Goal: Task Accomplishment & Management: Complete application form

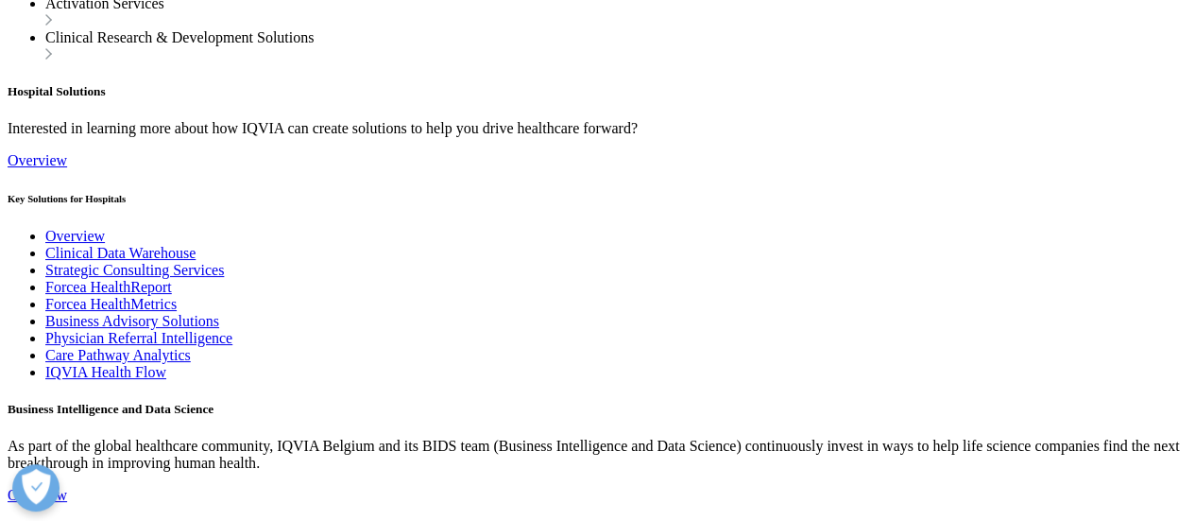
scroll to position [2362, 0]
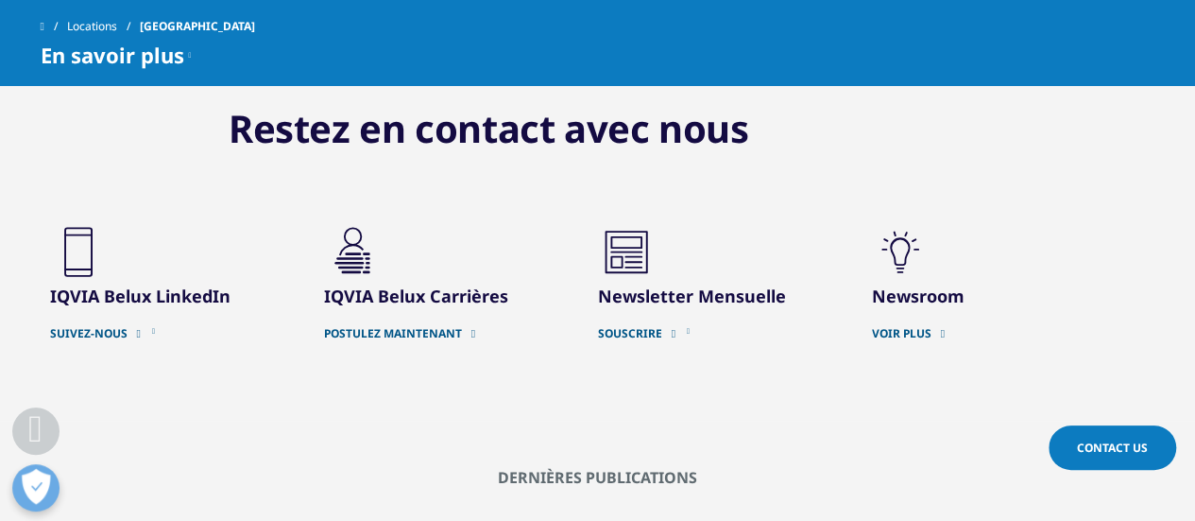
click at [407, 326] on link "POSTULEZ MAINTENANT" at bounding box center [447, 333] width 246 height 15
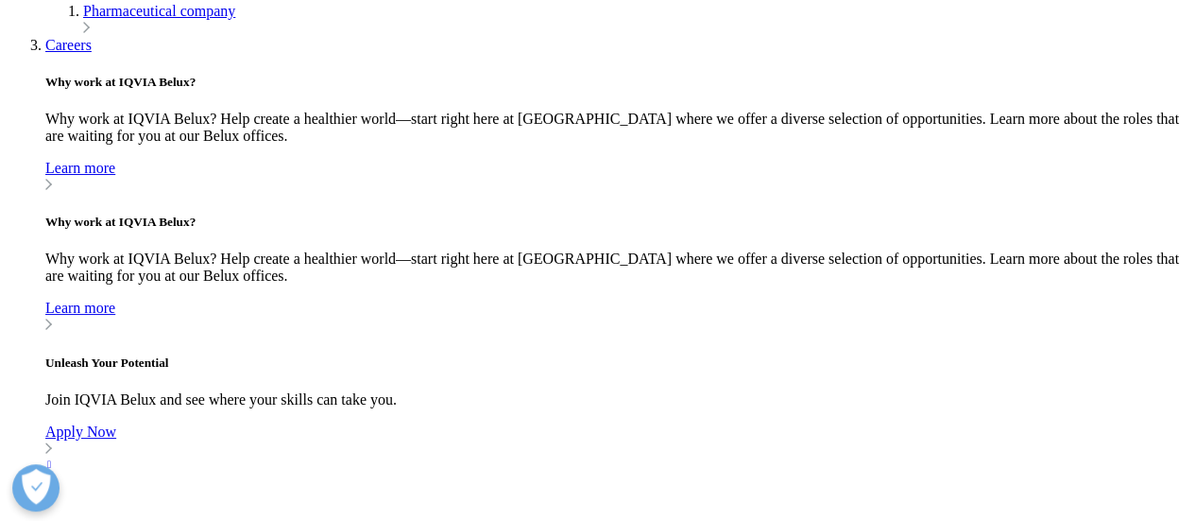
scroll to position [1134, 0]
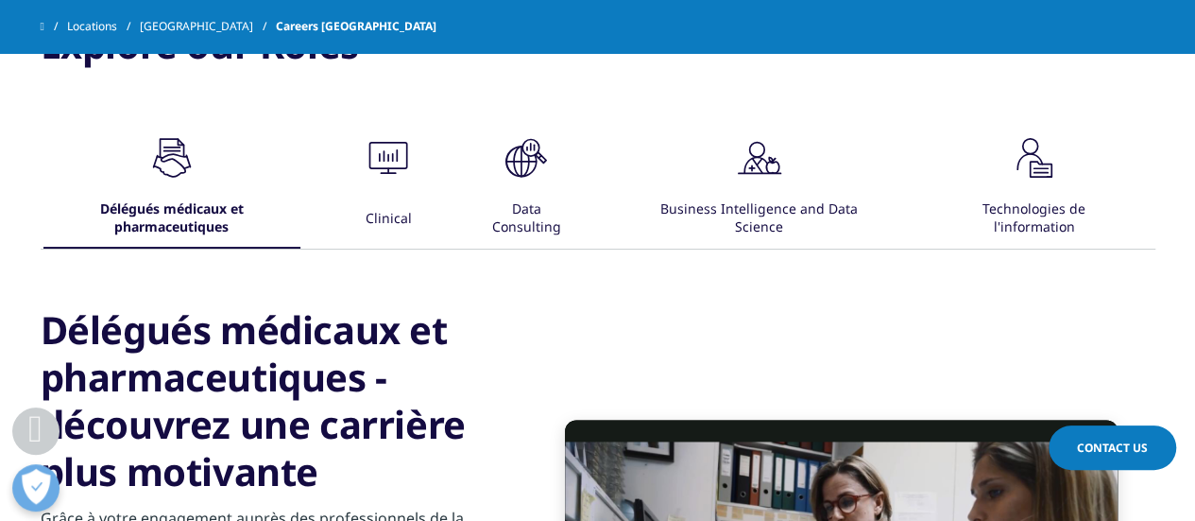
click at [532, 216] on div "Data Consulting" at bounding box center [526, 219] width 100 height 59
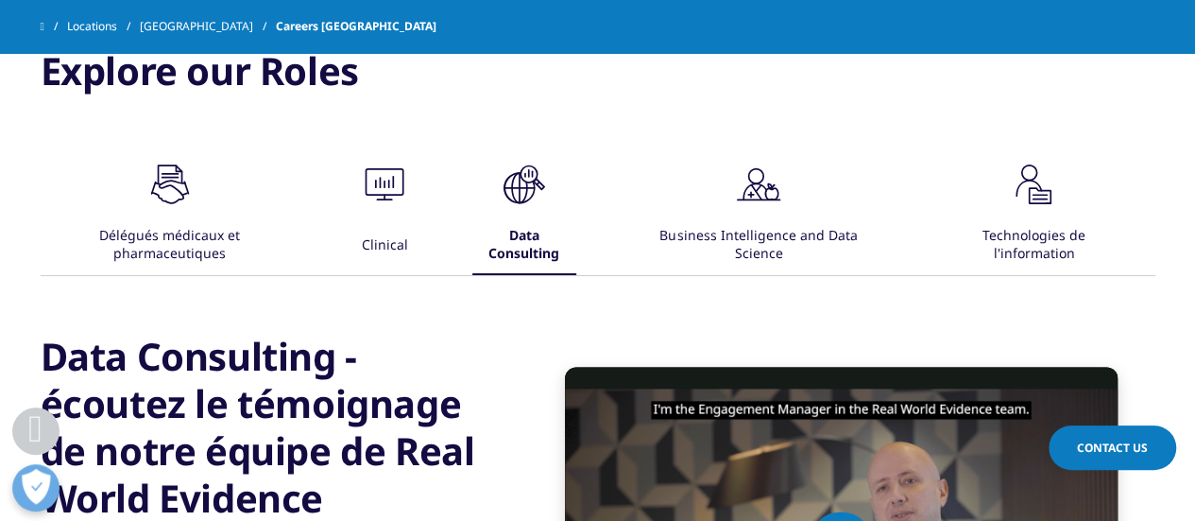
scroll to position [1039, 0]
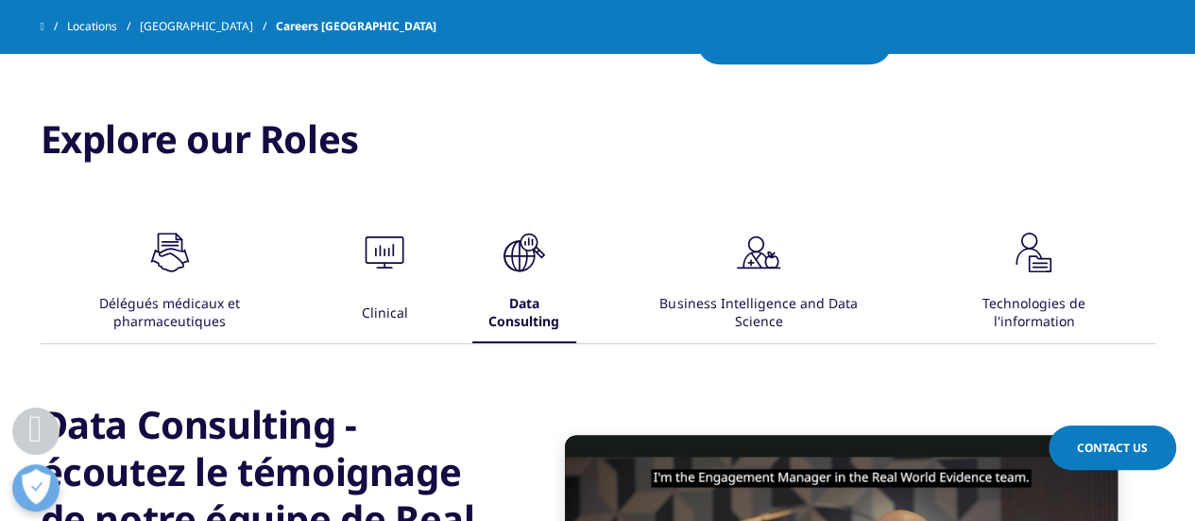
click at [694, 254] on div ".cls-1{fill:#00a3e0;} Business Intelligence and Data Science" at bounding box center [759, 283] width 247 height 119
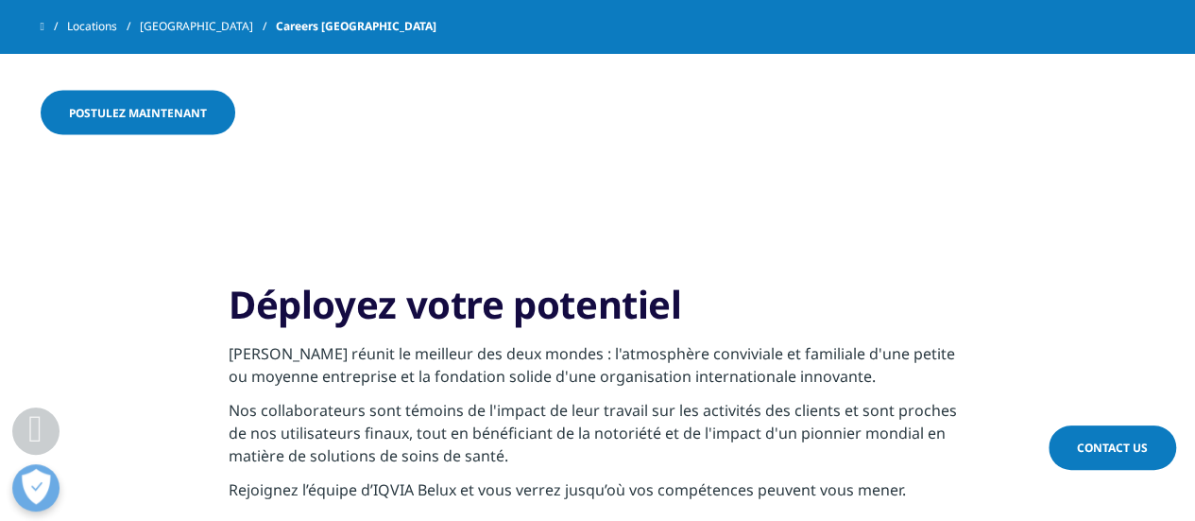
scroll to position [1795, 0]
